Goal: Register for event/course

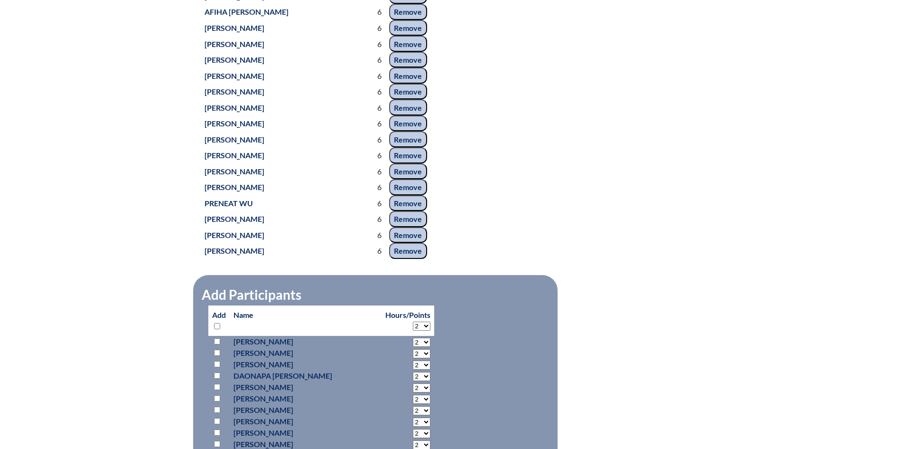
scroll to position [4797, 0]
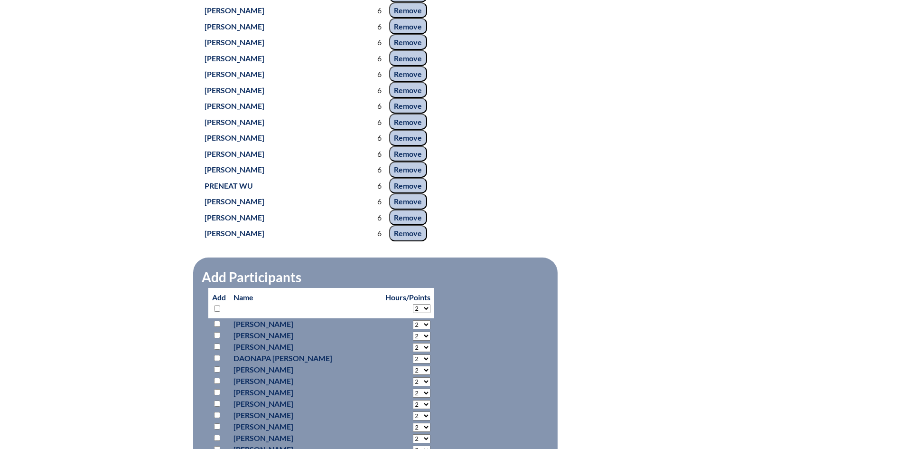
click at [413, 306] on select "2 3 4 5 6 7 8 9 10 11 12 13 14 15 16 17 18 19 20 21 22 23 24 25 26 27 28 29 30 …" at bounding box center [422, 308] width 18 height 9
select select "6"
click at [413, 304] on select "2 3 4 5 6 7 8 9 10 11 12 13 14 15 16 17 18 19 20 21 22 23 24 25 26 27 28 29 30 …" at bounding box center [422, 308] width 18 height 9
select select "6"
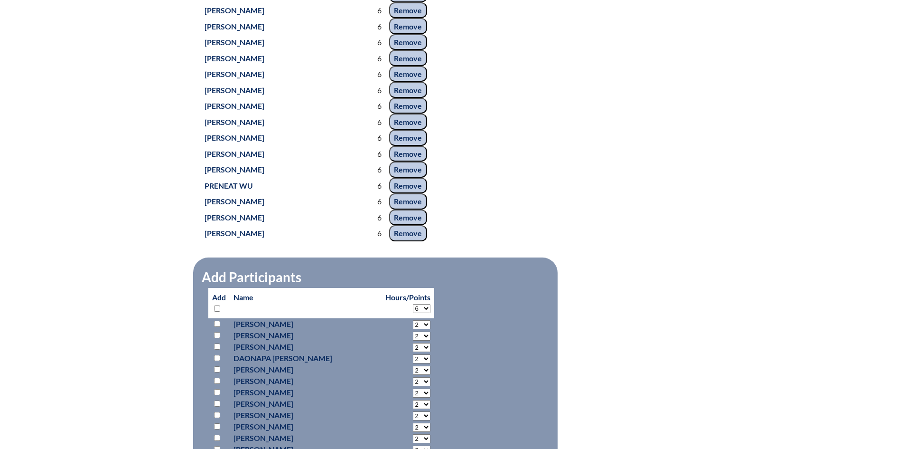
select select "6"
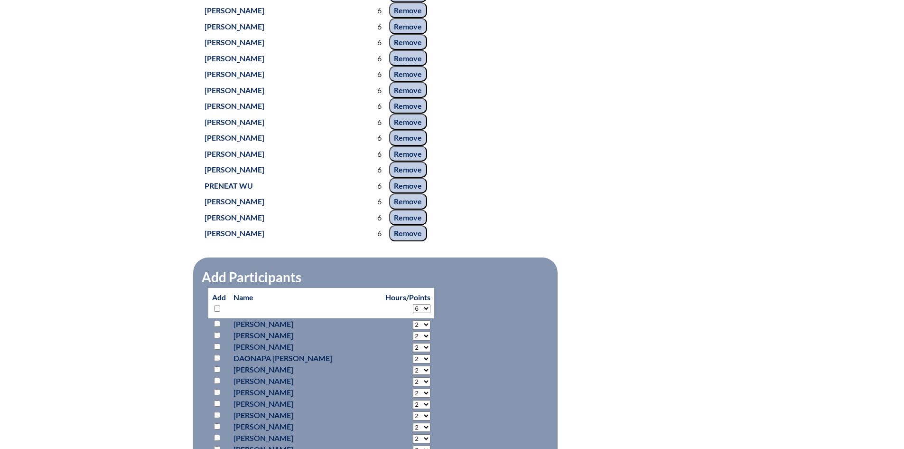
select select "6"
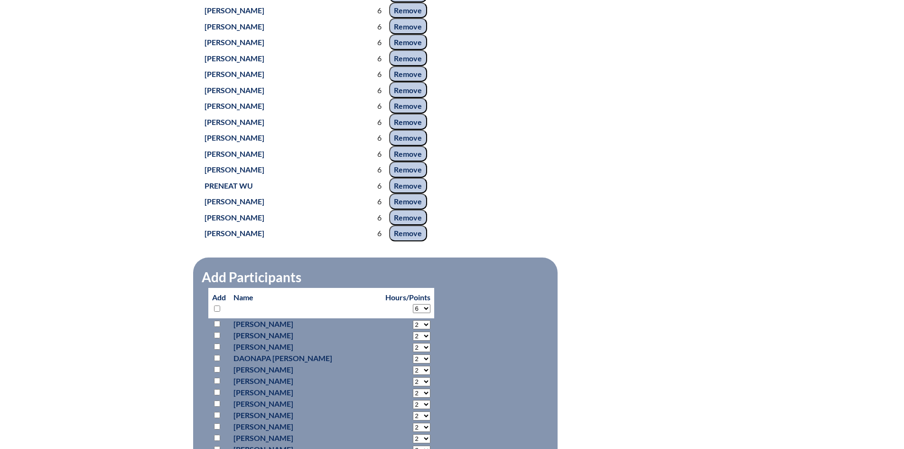
select select "6"
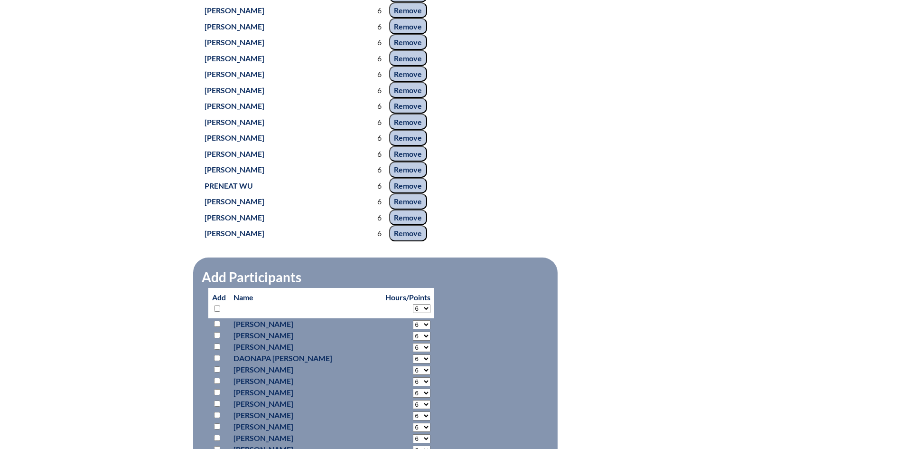
select select "6"
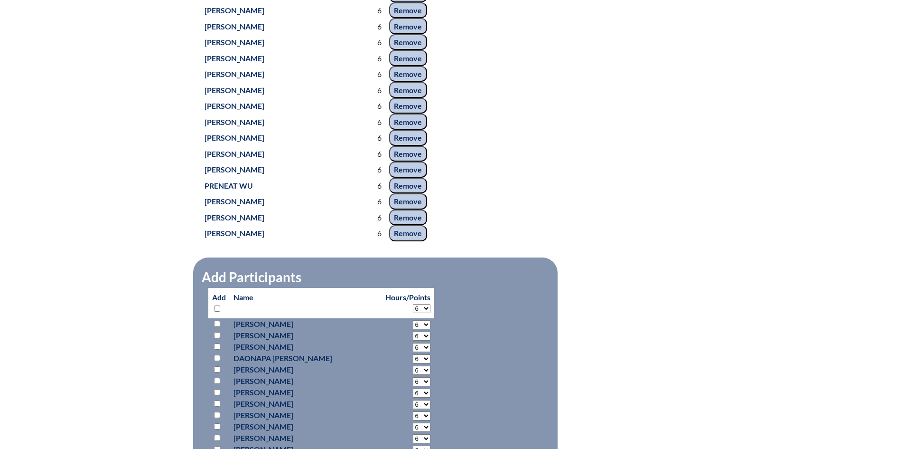
select select "6"
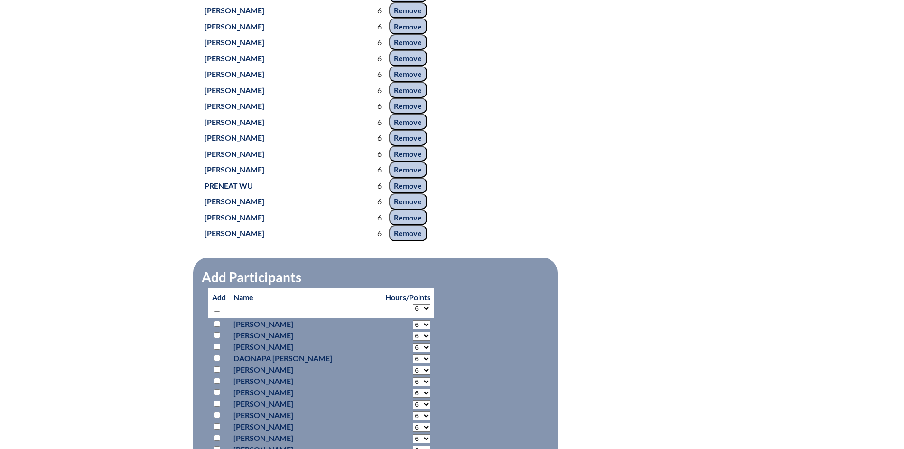
select select "6"
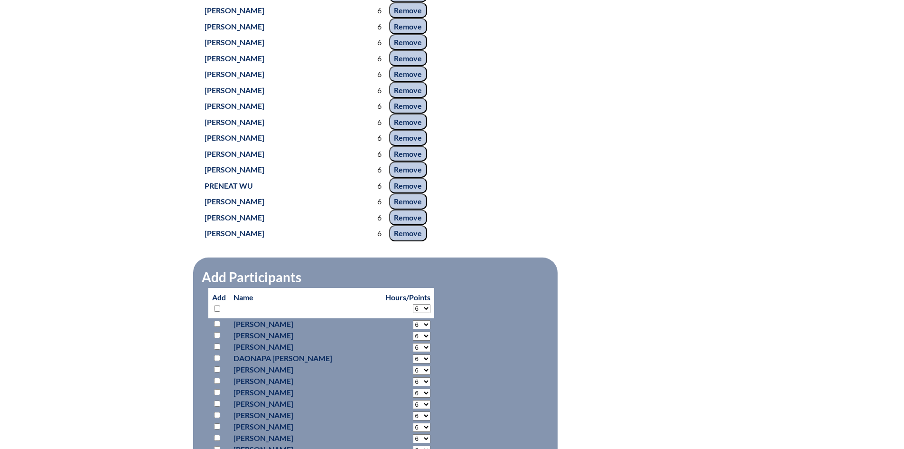
select select "6"
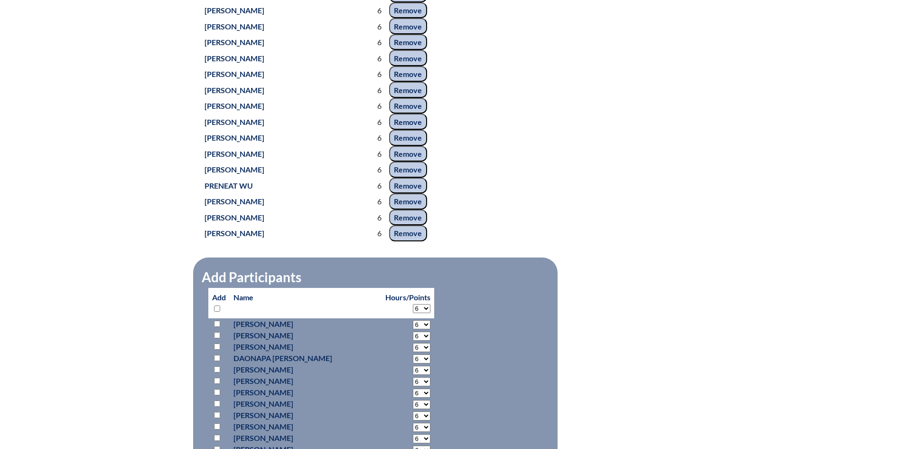
select select "6"
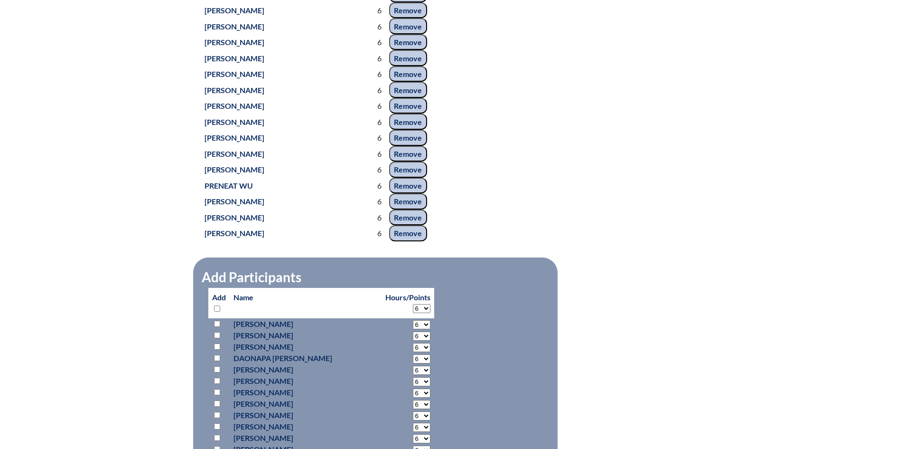
select select "6"
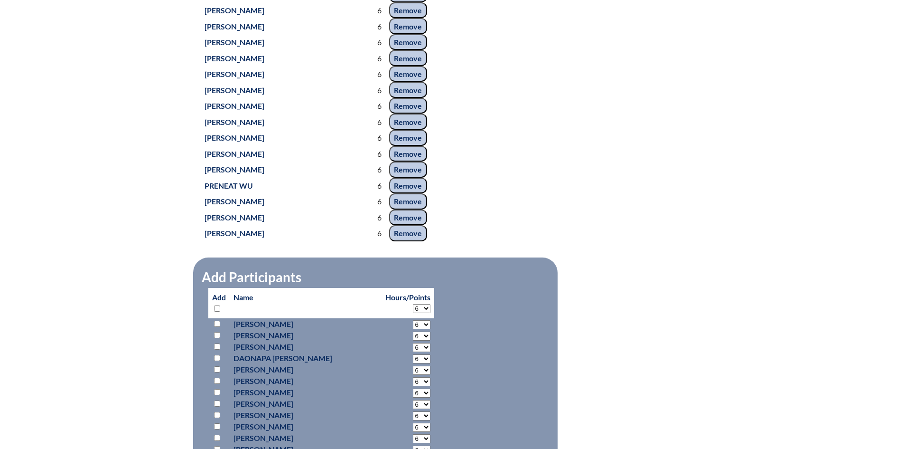
select select "6"
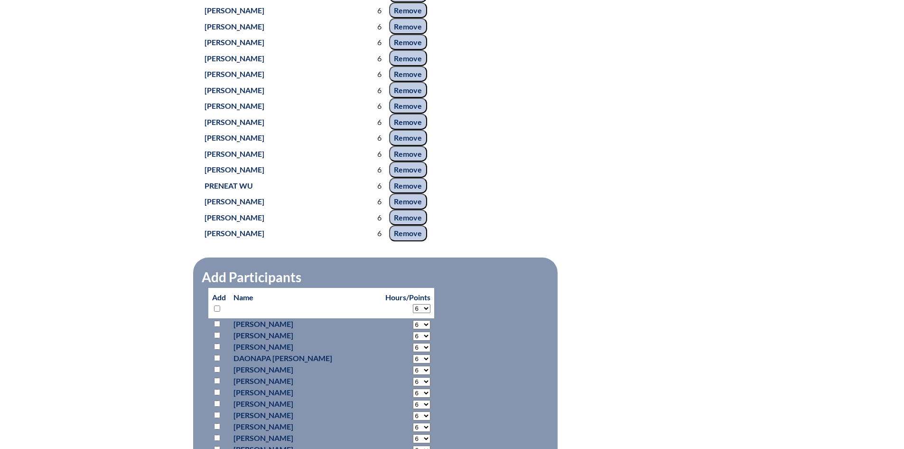
select select "6"
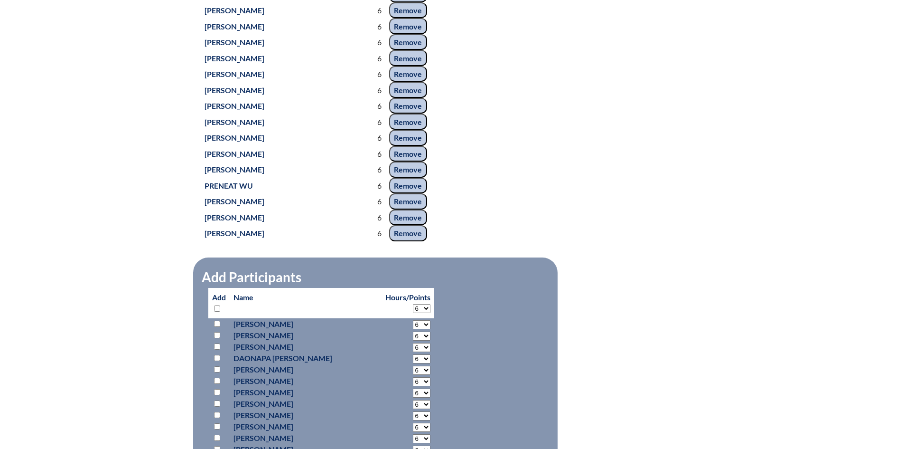
select select "6"
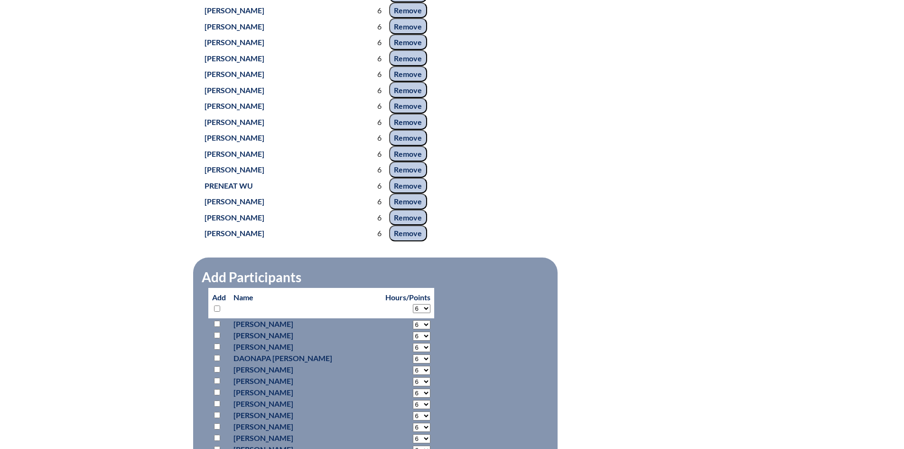
select select "6"
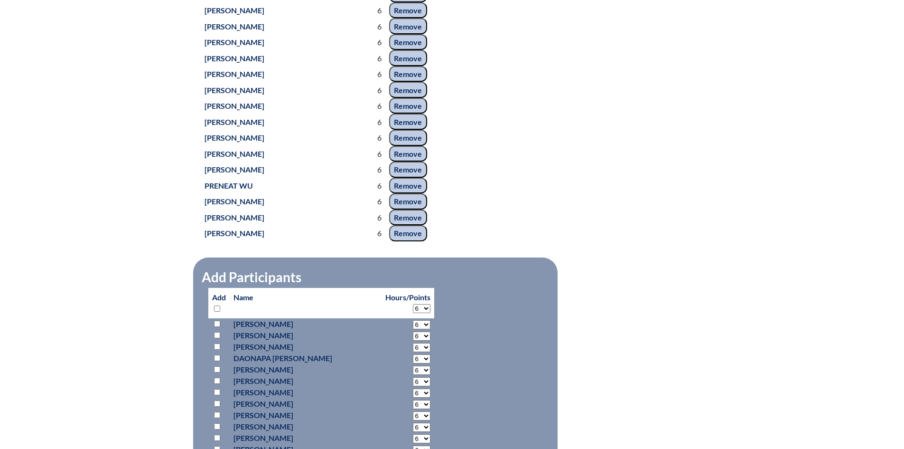
select select "6"
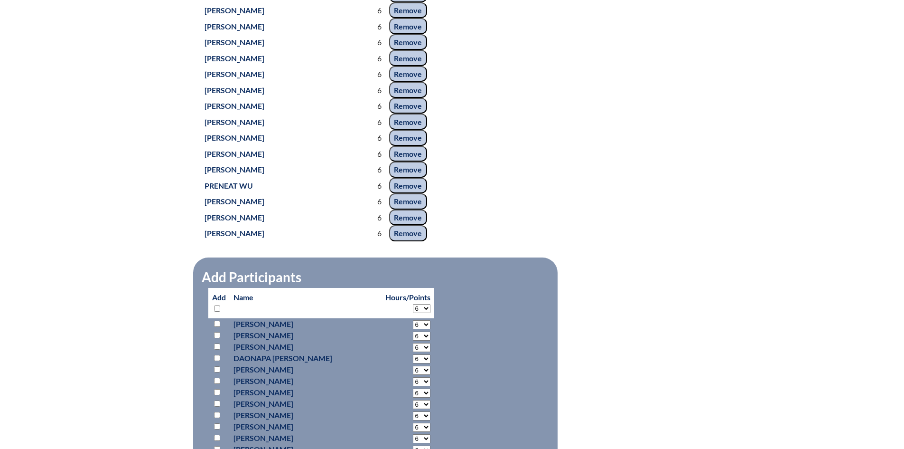
select select "6"
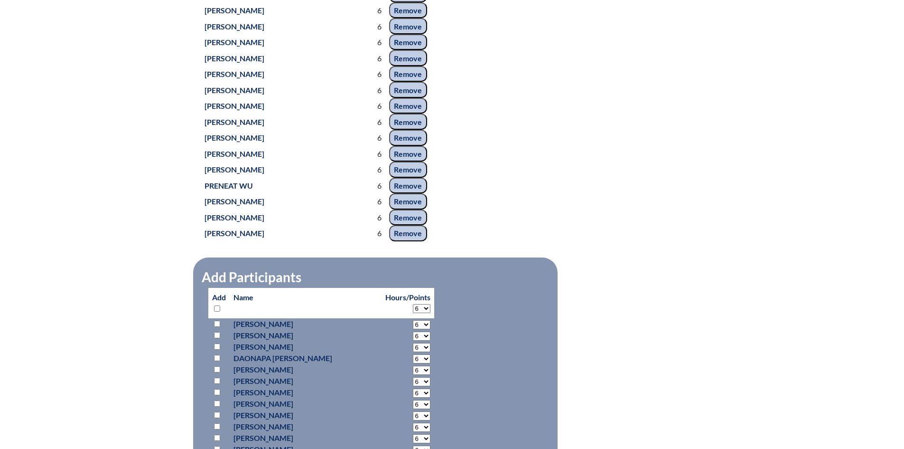
select select "6"
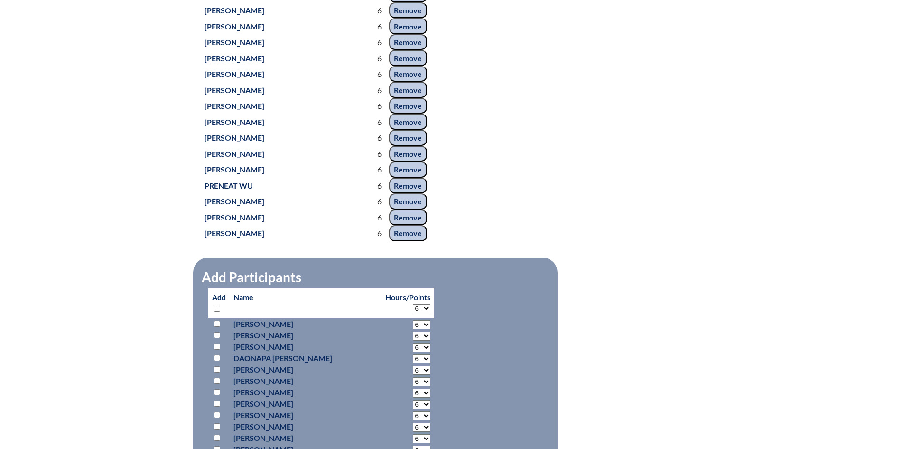
select select "6"
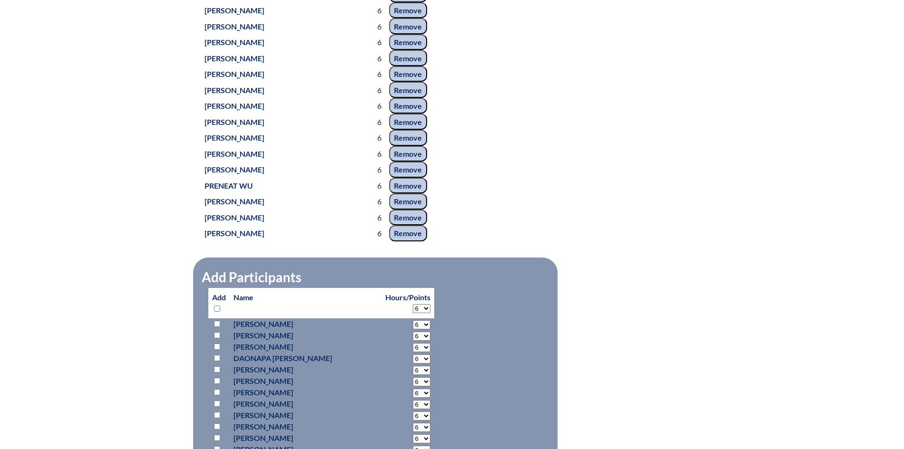
select select "6"
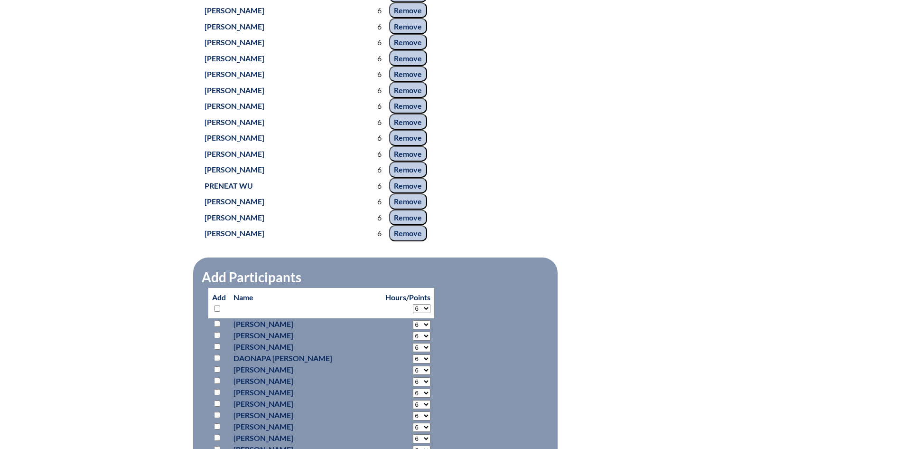
select select "6"
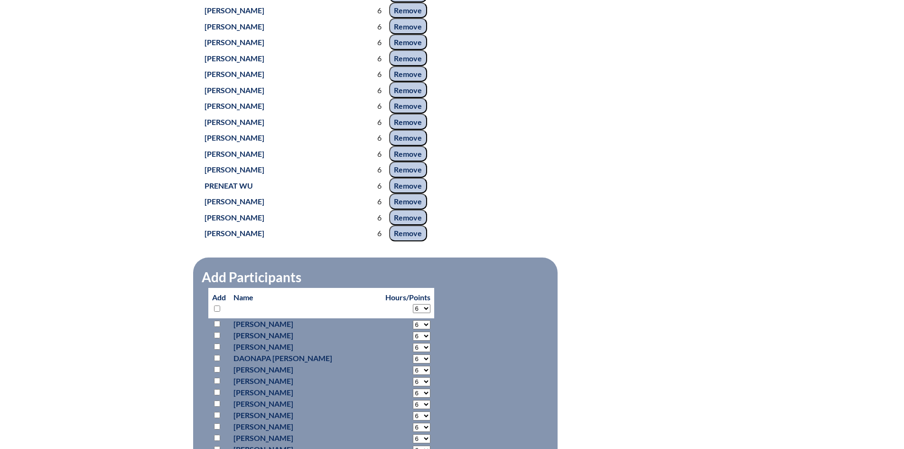
select select "6"
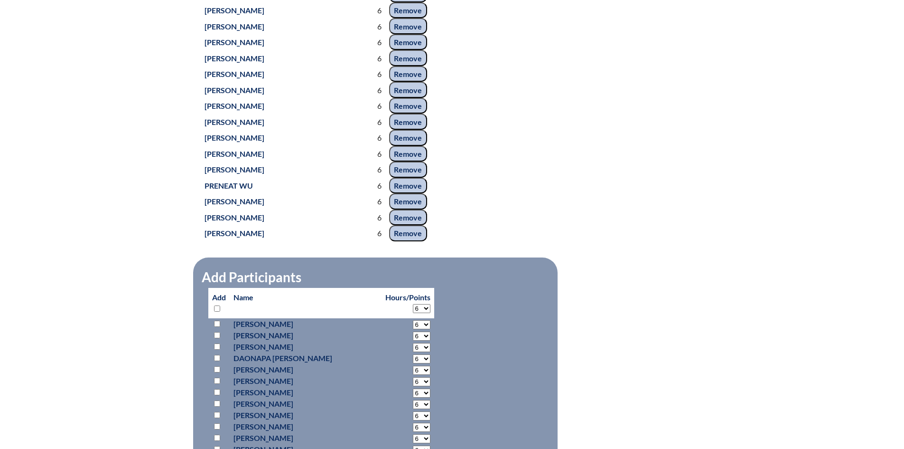
select select "6"
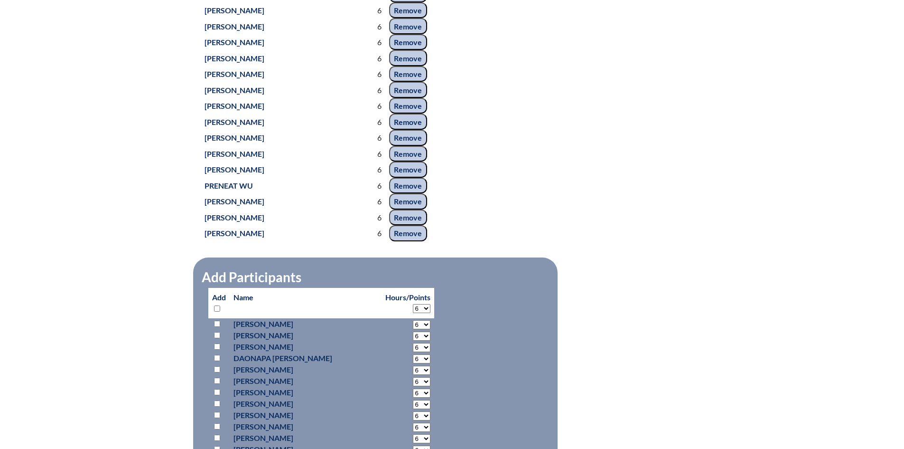
select select "6"
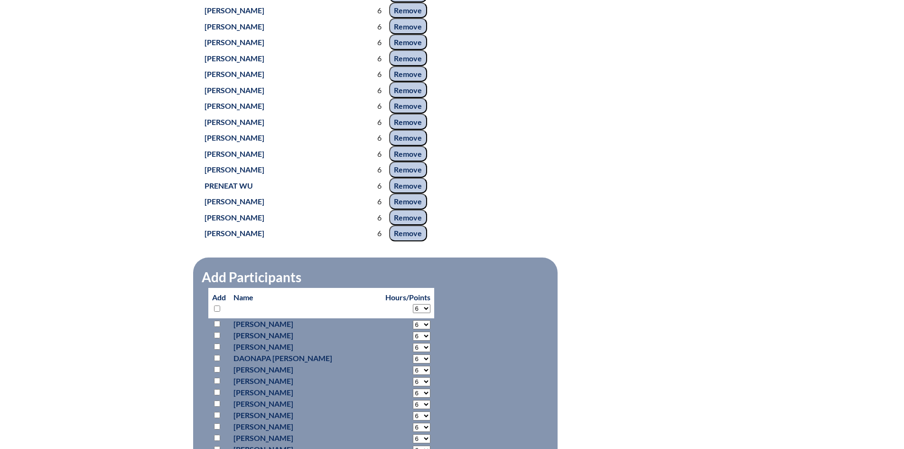
select select "6"
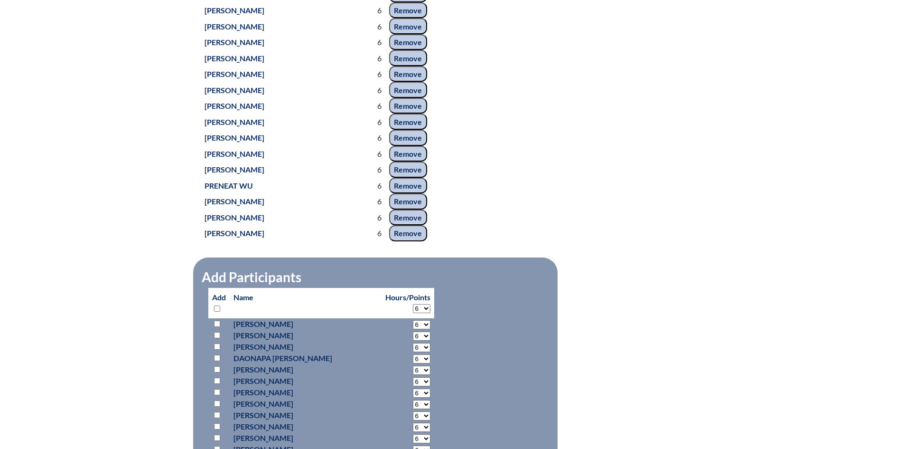
select select "6"
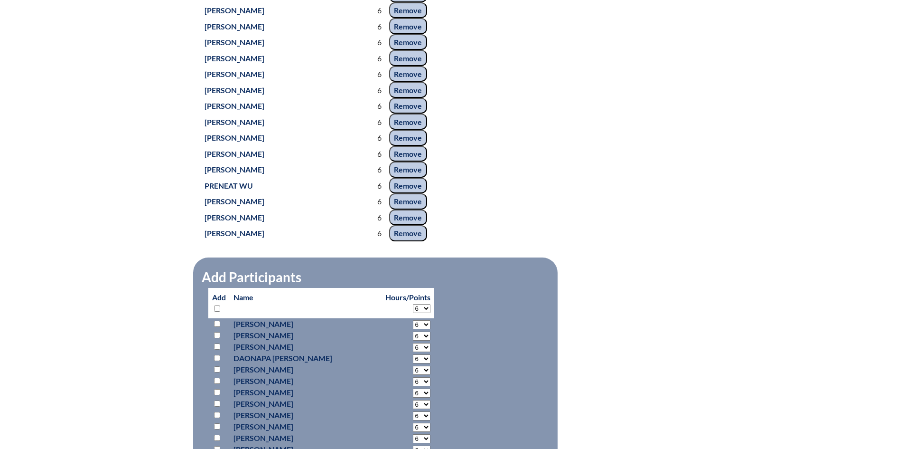
select select "6"
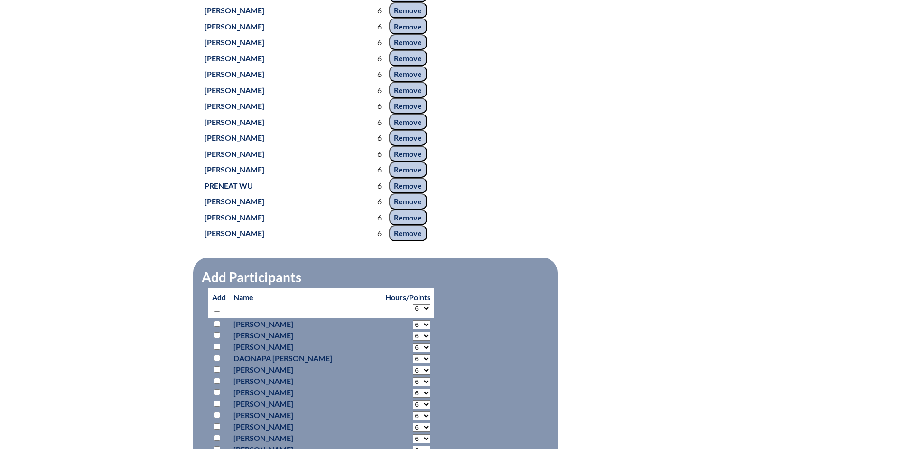
select select "6"
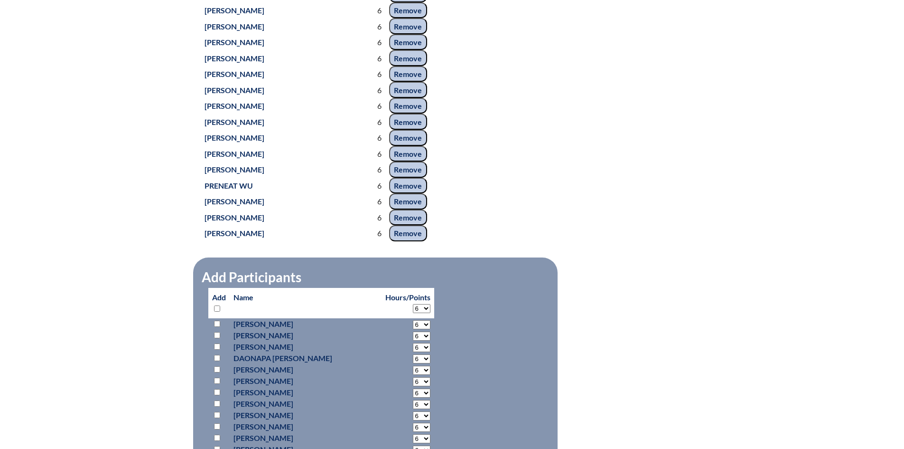
select select "6"
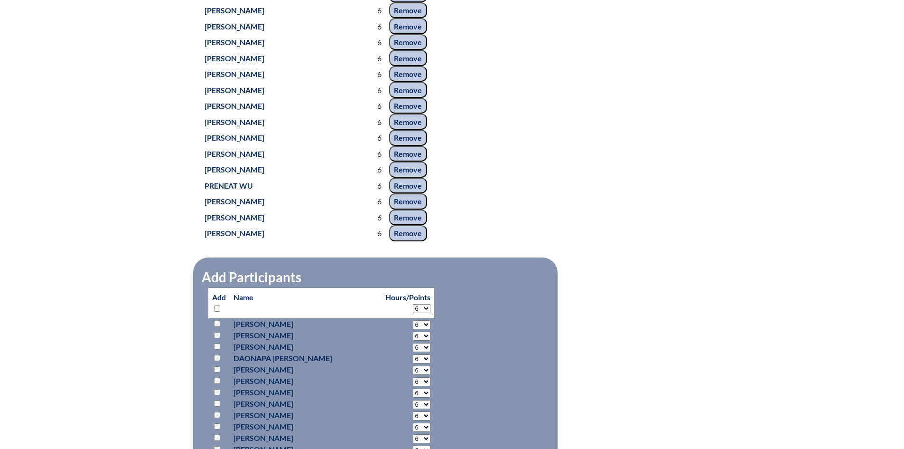
select select "6"
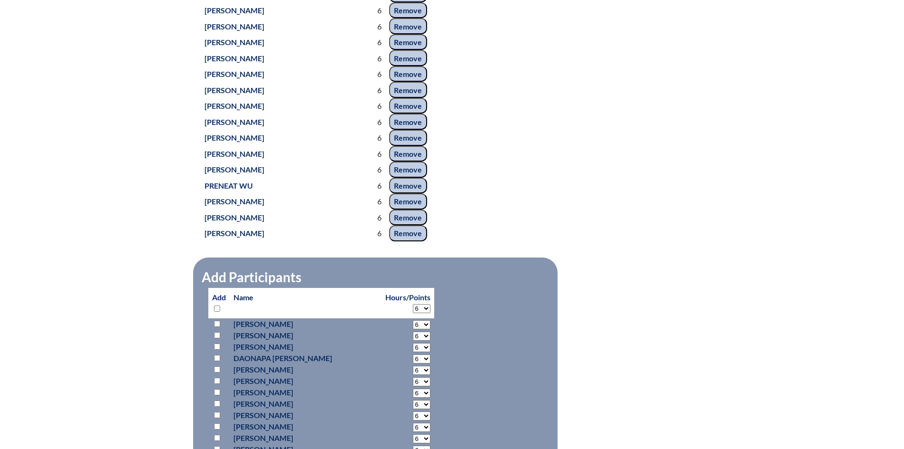
select select "6"
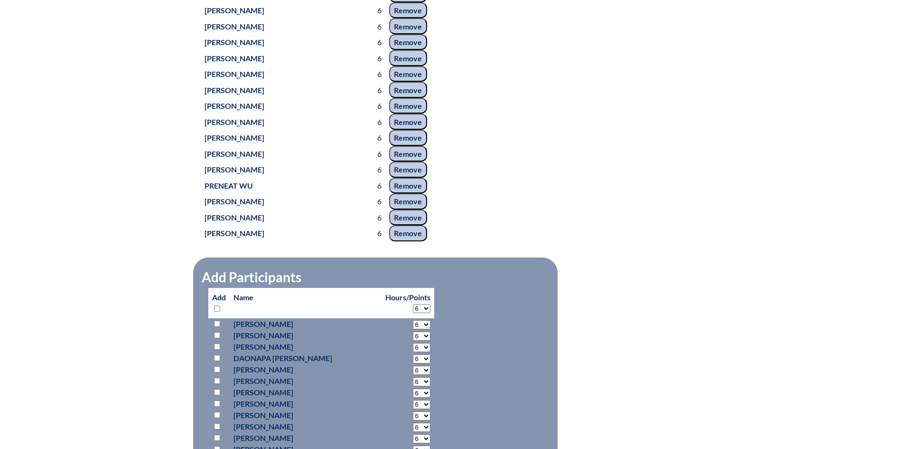
select select "6"
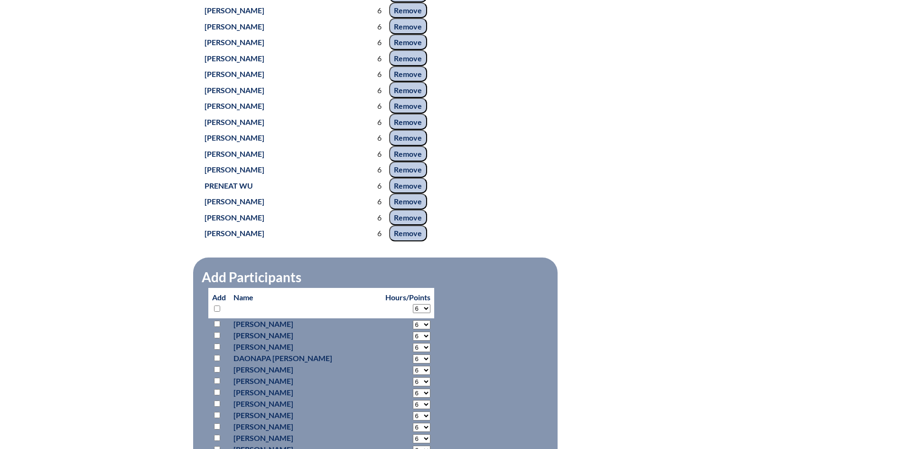
select select "6"
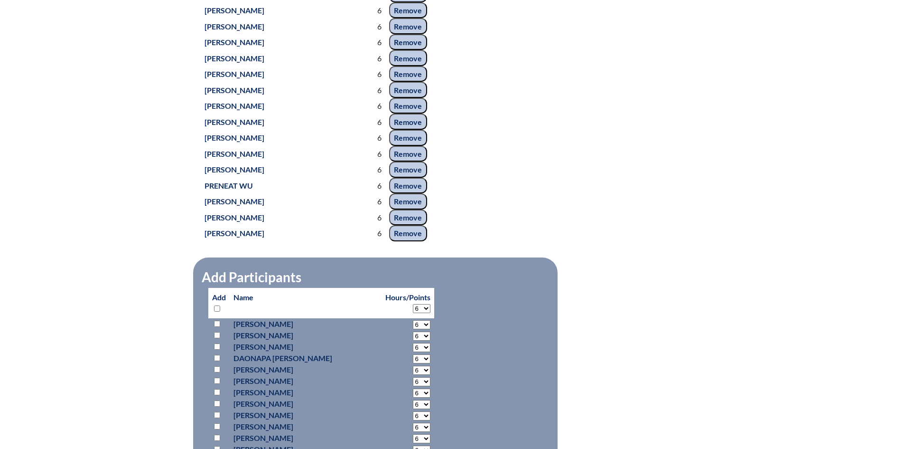
select select "6"
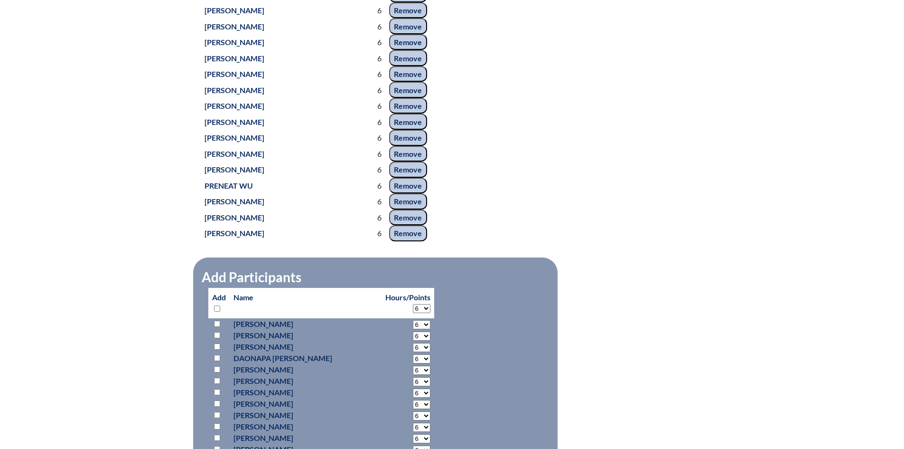
select select "6"
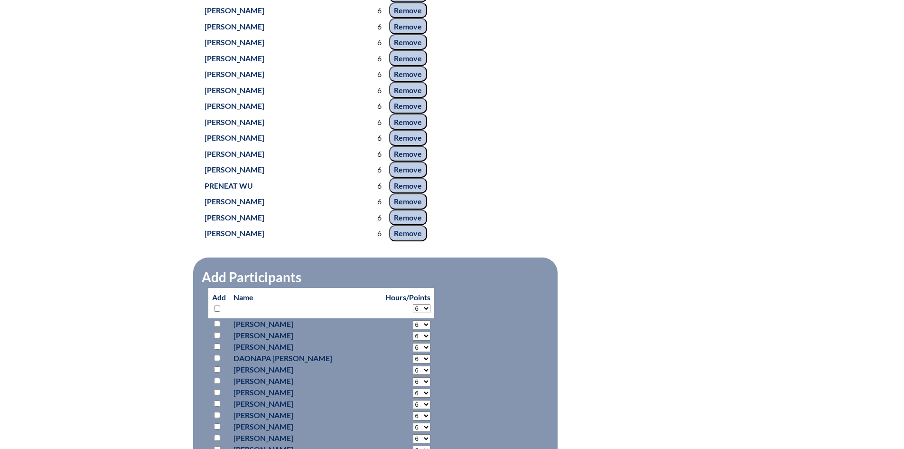
select select "6"
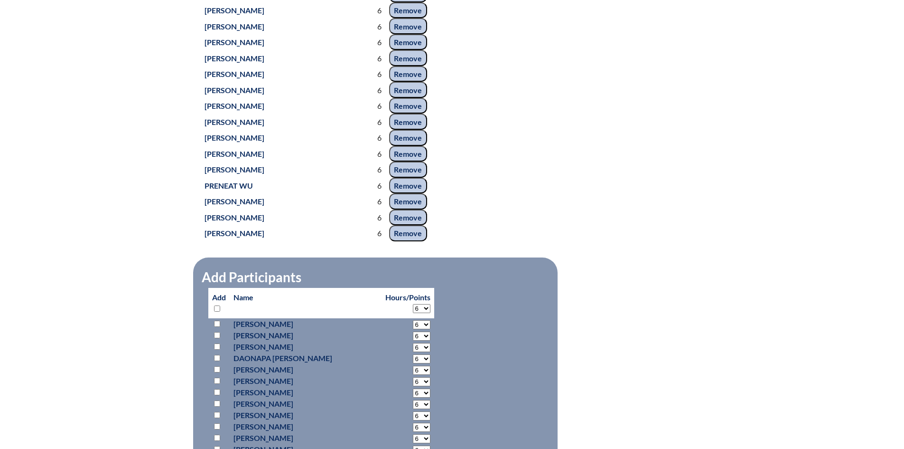
select select "6"
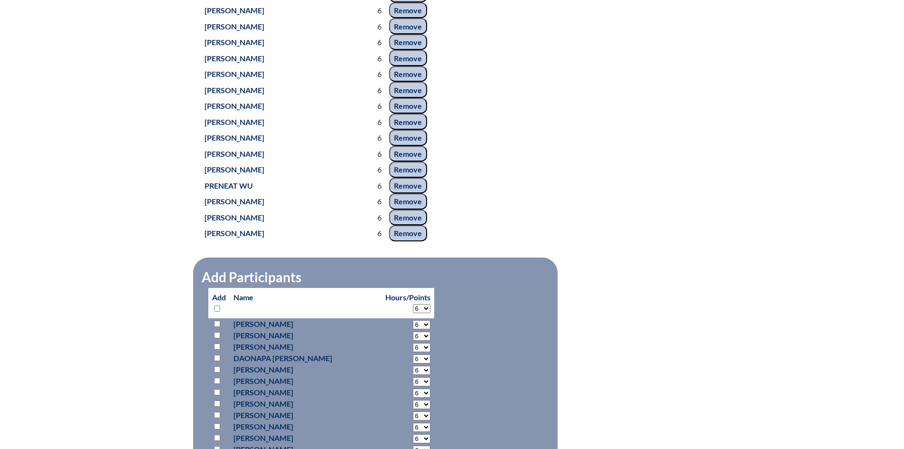
select select "6"
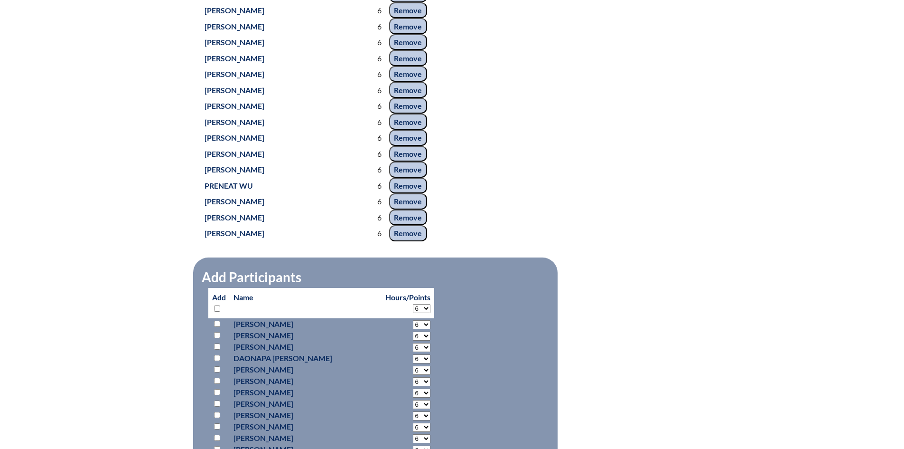
select select "6"
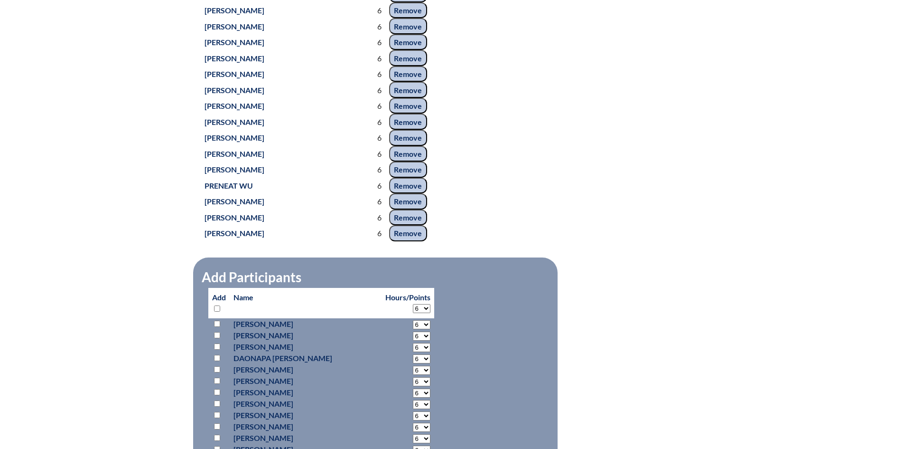
select select "6"
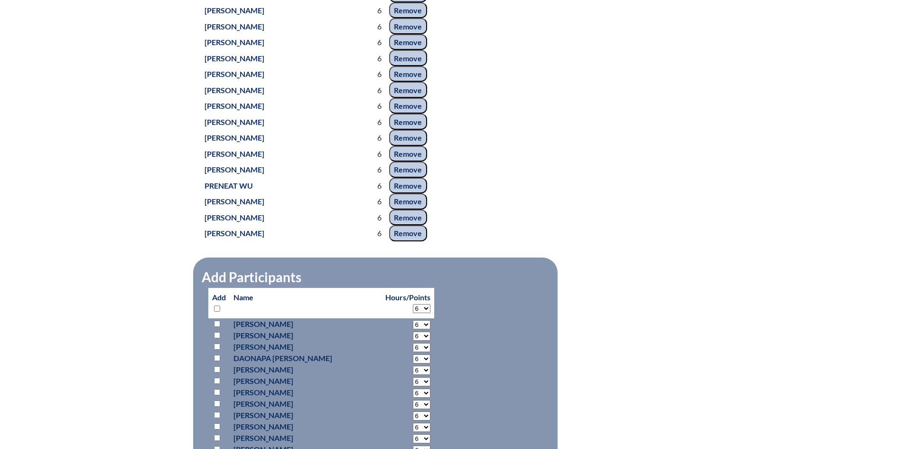
select select "6"
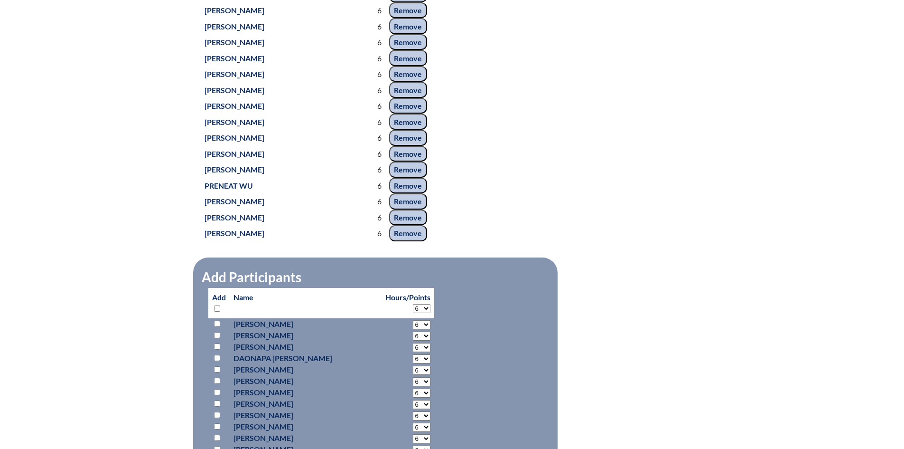
select select "6"
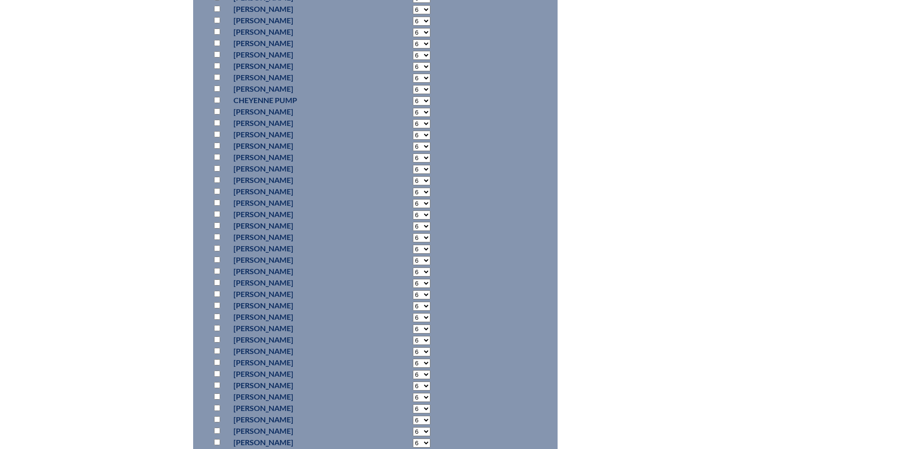
scroll to position [6713, 0]
click at [216, 253] on input "checkbox" at bounding box center [217, 254] width 6 height 6
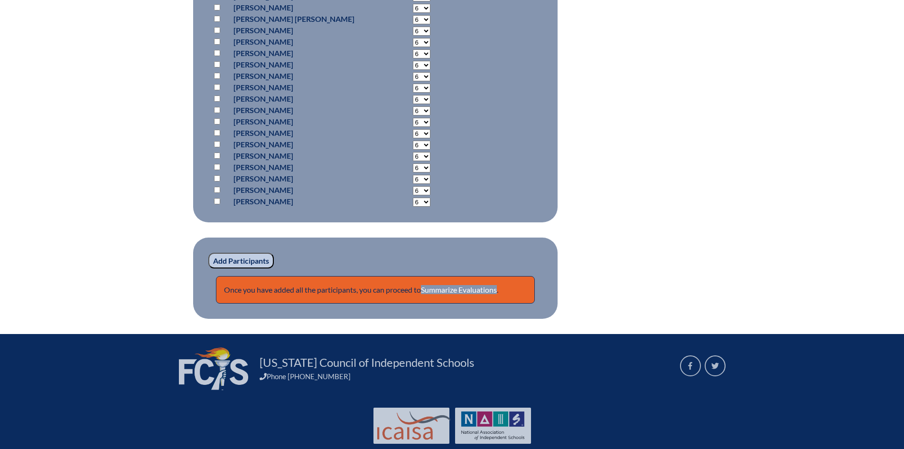
scroll to position [7641, 0]
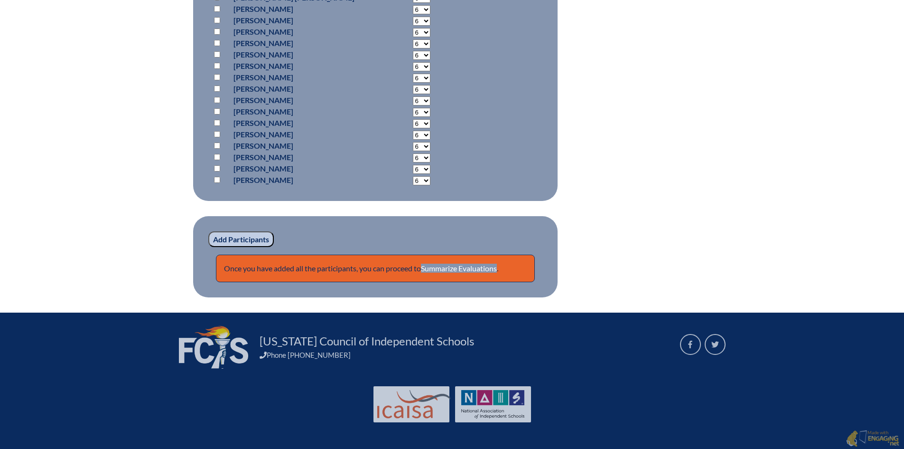
click at [262, 233] on input "Add Participants" at bounding box center [241, 239] width 66 height 16
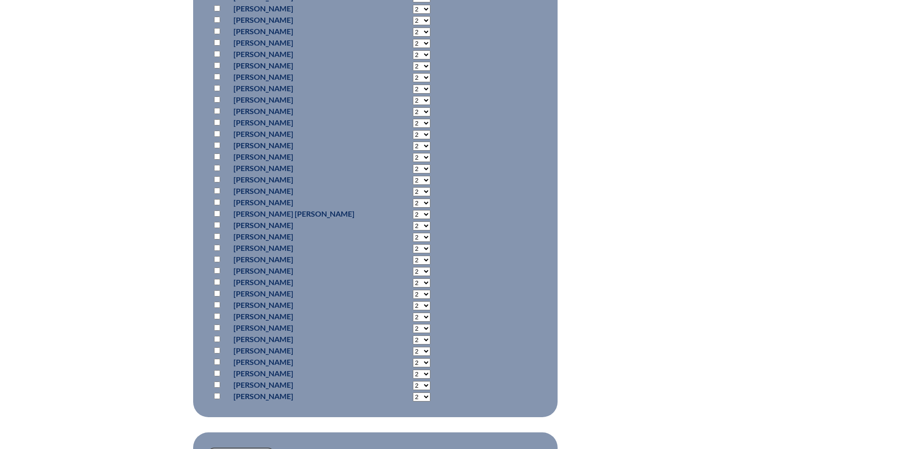
scroll to position [7492, 0]
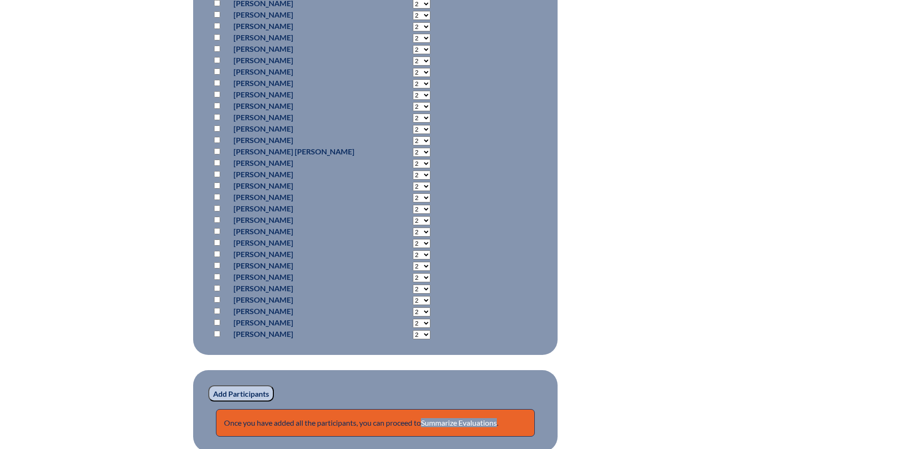
click at [215, 288] on input "checkbox" at bounding box center [217, 288] width 6 height 6
checkbox input "true"
select select "6"
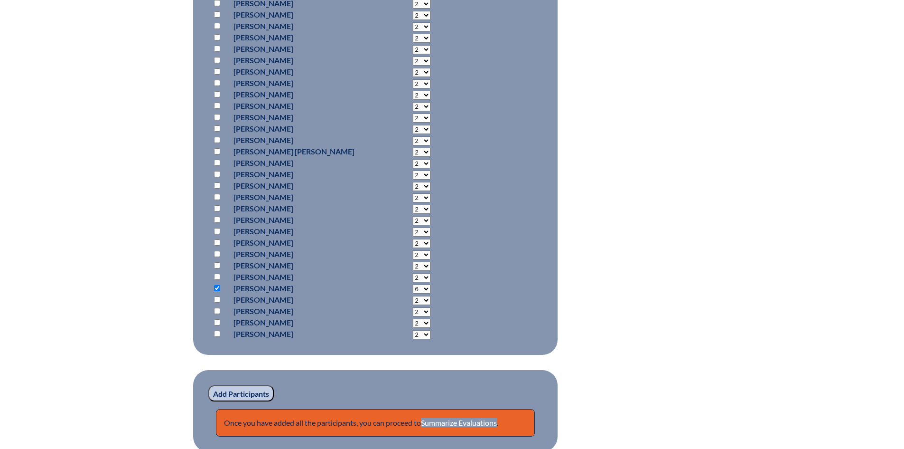
click at [257, 393] on input "Add Participants" at bounding box center [241, 393] width 66 height 16
